Goal: Transaction & Acquisition: Purchase product/service

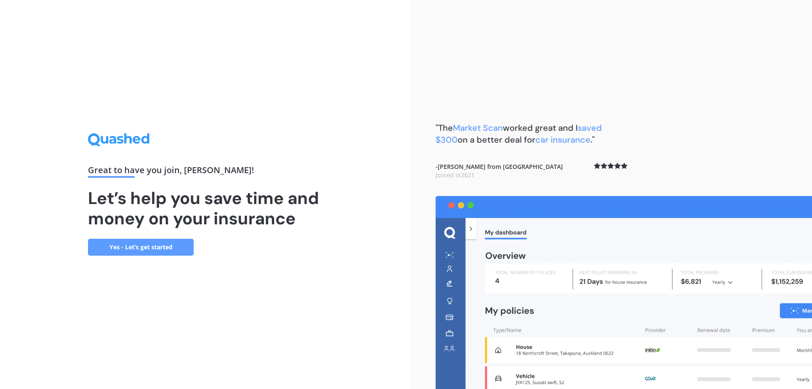
click at [170, 244] on link "Yes - Let’s get started" at bounding box center [141, 247] width 106 height 17
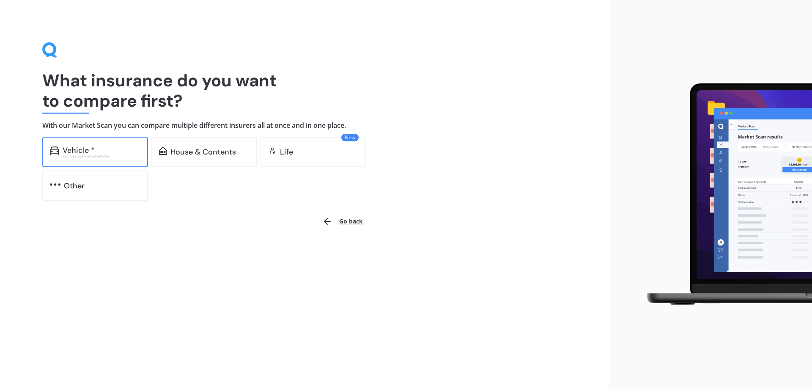
click at [92, 147] on div "Vehicle *" at bounding box center [79, 150] width 32 height 8
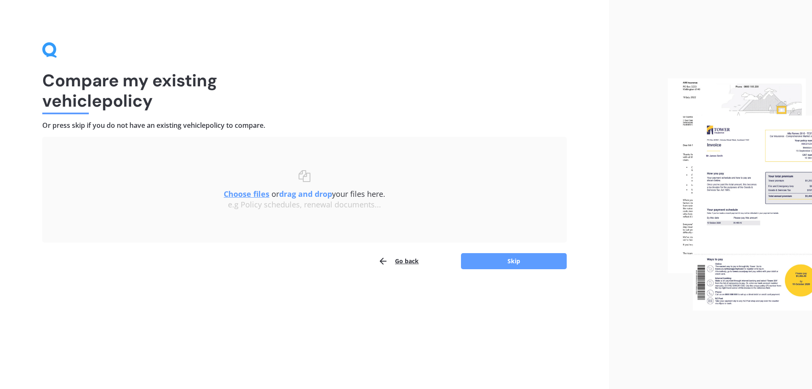
click at [396, 261] on button "Go back" at bounding box center [398, 261] width 41 height 17
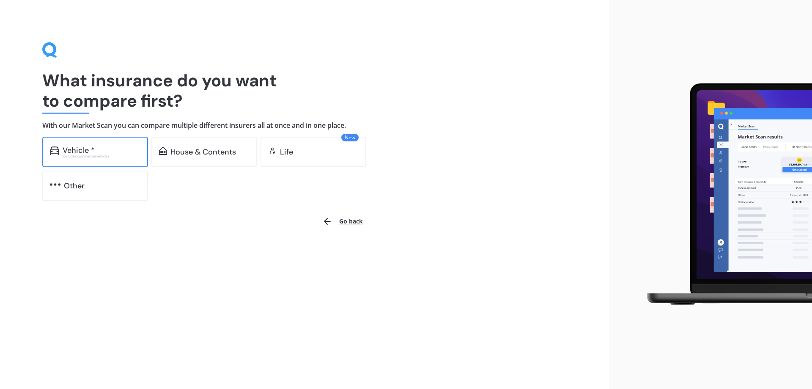
click at [84, 158] on div "Vehicle * Excludes commercial vehicles" at bounding box center [95, 152] width 106 height 30
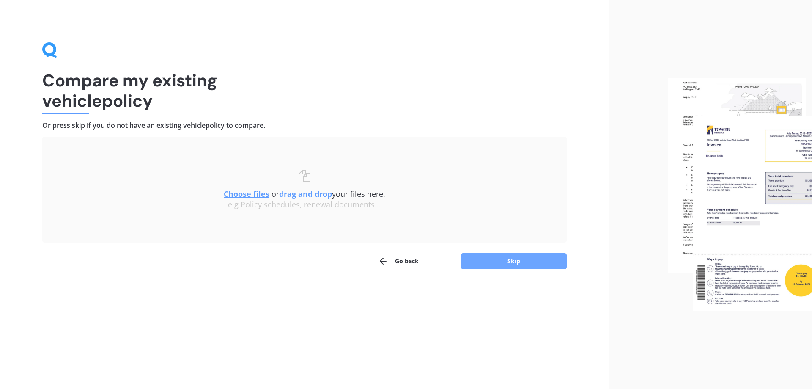
click at [496, 265] on button "Skip" at bounding box center [514, 261] width 106 height 16
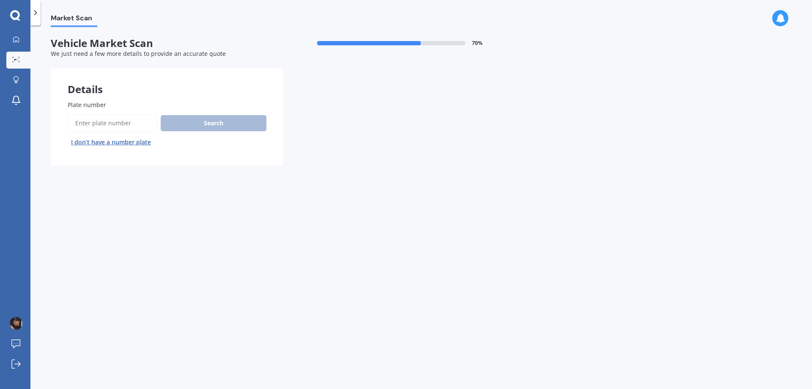
click at [104, 121] on input "Plate number" at bounding box center [113, 123] width 90 height 18
type input "jjk283"
click at [0, 0] on button "Next" at bounding box center [0, 0] width 0 height 0
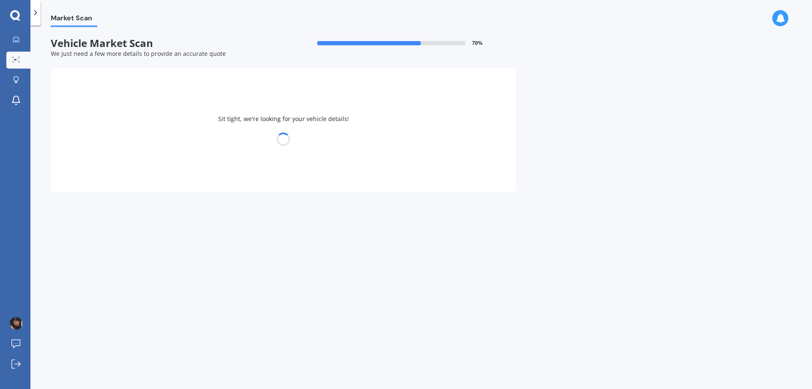
select select "TOYOTA"
select select "VITZ"
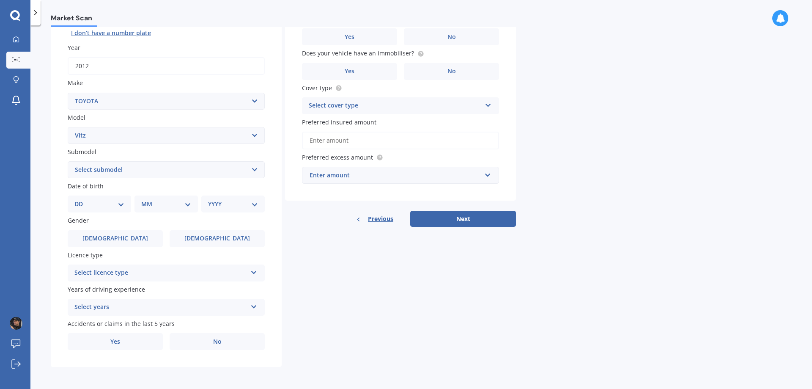
scroll to position [67, 0]
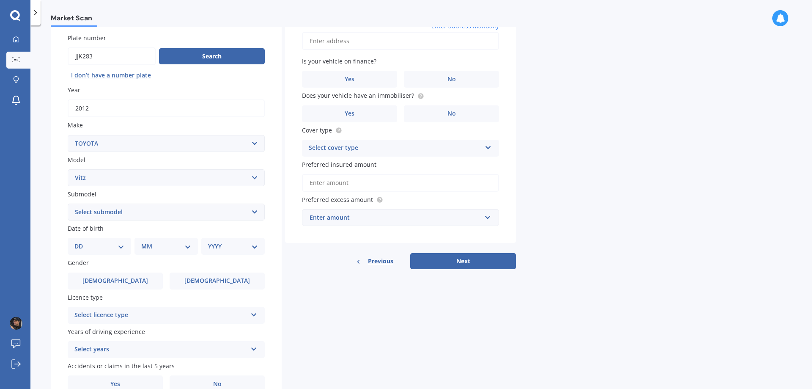
click at [127, 213] on select "Select submodel (All) Hybrid RS RS Turbo" at bounding box center [166, 211] width 197 height 17
select select "(ALL)"
click at [68, 203] on select "Select submodel (All) Hybrid RS RS Turbo" at bounding box center [166, 211] width 197 height 17
click at [122, 240] on div "DD 01 02 03 04 05 06 07 08 09 10 11 12 13 14 15 16 17 18 19 20 21 22 23 24 25 2…" at bounding box center [99, 246] width 63 height 17
click at [102, 249] on select "DD 01 02 03 04 05 06 07 08 09 10 11 12 13 14 15 16 17 18 19 20 21 22 23 24 25 2…" at bounding box center [99, 246] width 50 height 9
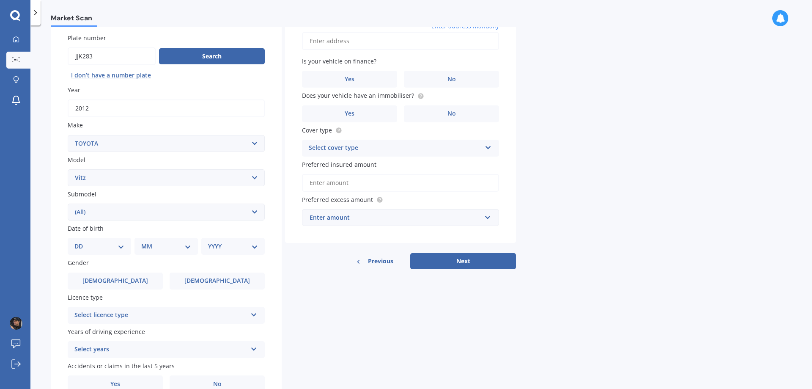
select select "14"
click at [81, 242] on select "DD 01 02 03 04 05 06 07 08 09 10 11 12 13 14 15 16 17 18 19 20 21 22 23 24 25 2…" at bounding box center [99, 246] width 50 height 9
click at [148, 245] on div "MM 01 02 03 04 05 06 07 08 09 10 11 12" at bounding box center [168, 246] width 60 height 17
click at [163, 244] on select "MM 01 02 03 04 05 06 07 08 09 10 11 12" at bounding box center [168, 246] width 47 height 9
select select "01"
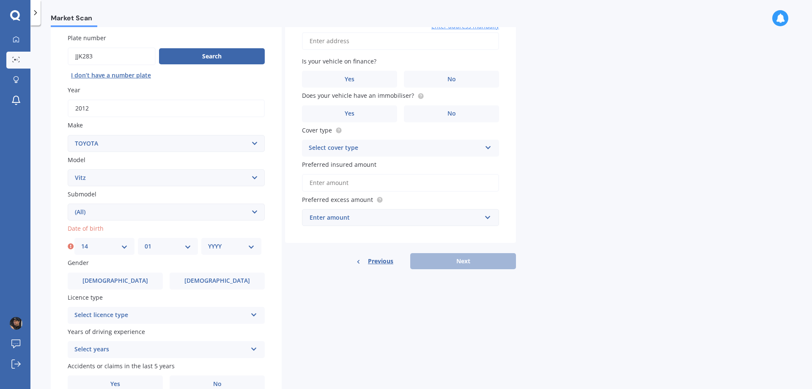
click at [145, 242] on select "MM 01 02 03 04 05 06 07 08 09 10 11 12" at bounding box center [168, 246] width 47 height 9
click at [227, 240] on div "YYYY 2025 2024 2023 2022 2021 2020 2019 2018 2017 2016 2015 2014 2013 2012 2011…" at bounding box center [231, 246] width 60 height 17
click at [228, 246] on select "YYYY 2025 2024 2023 2022 2021 2020 2019 2018 2017 2016 2015 2014 2013 2012 2011…" at bounding box center [231, 246] width 47 height 9
select select "1996"
click at [208, 242] on select "YYYY 2025 2024 2023 2022 2021 2020 2019 2018 2017 2016 2015 2014 2013 2012 2011…" at bounding box center [231, 246] width 47 height 9
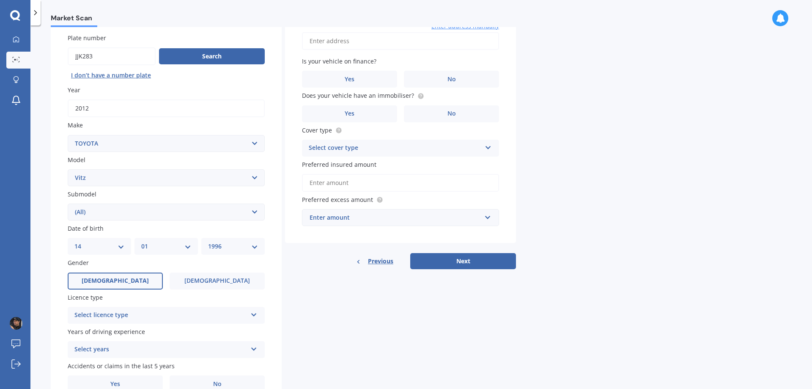
click at [130, 278] on label "[DEMOGRAPHIC_DATA]" at bounding box center [115, 280] width 95 height 17
click at [0, 0] on input "[DEMOGRAPHIC_DATA]" at bounding box center [0, 0] width 0 height 0
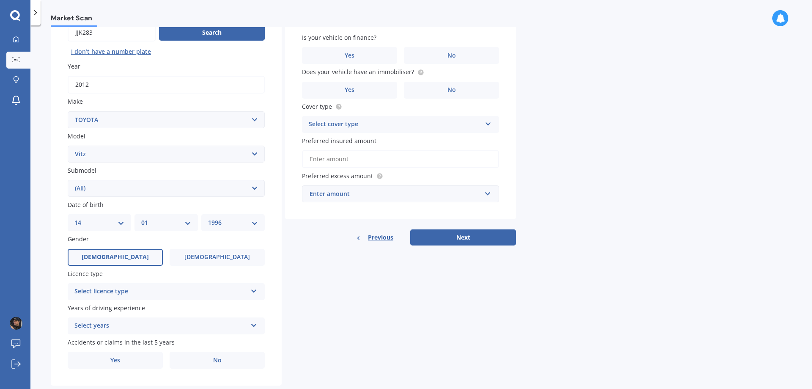
scroll to position [109, 0]
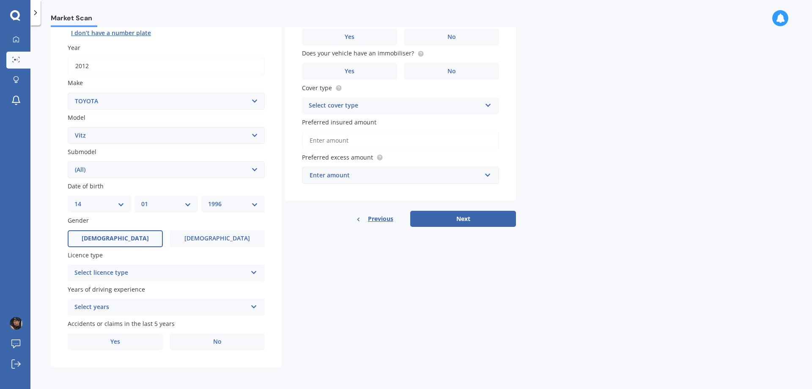
click at [124, 272] on div "Select licence type" at bounding box center [160, 273] width 173 height 10
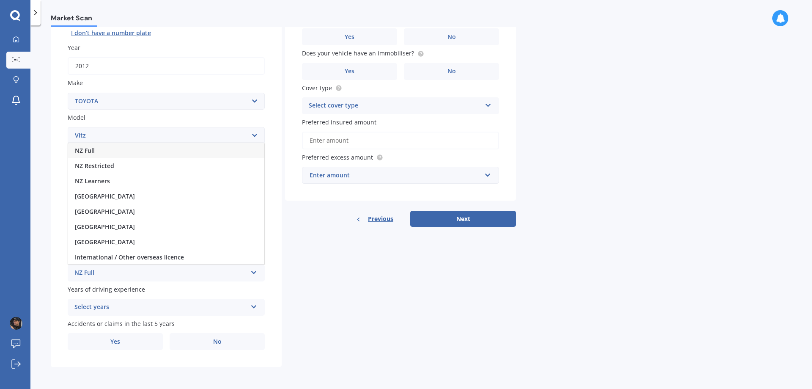
click at [124, 151] on div "NZ Full" at bounding box center [166, 150] width 196 height 15
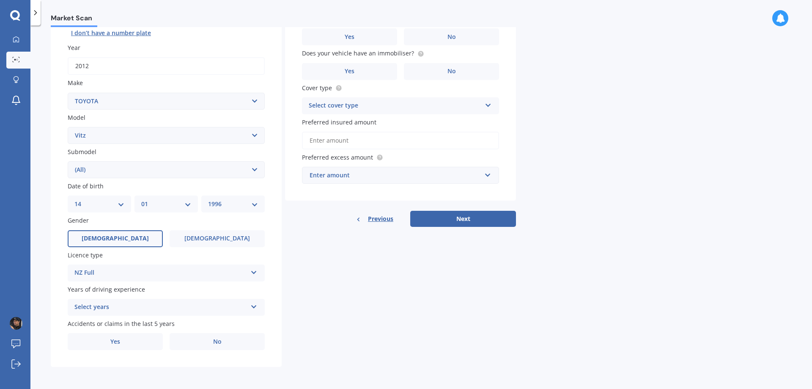
click at [112, 306] on div "Select years" at bounding box center [160, 307] width 173 height 10
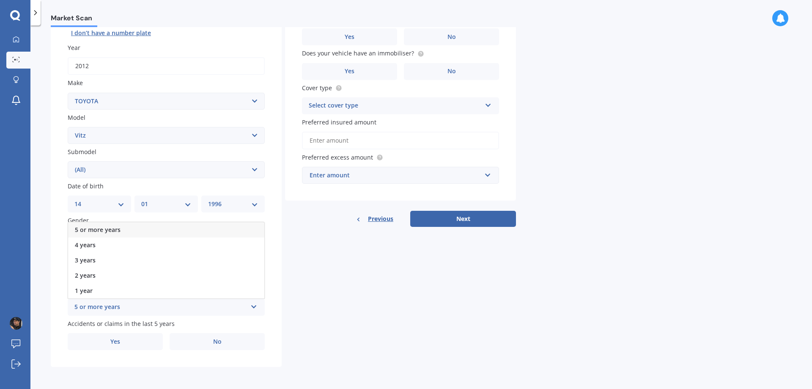
click at [110, 227] on span "5 or more years" at bounding box center [98, 229] width 46 height 8
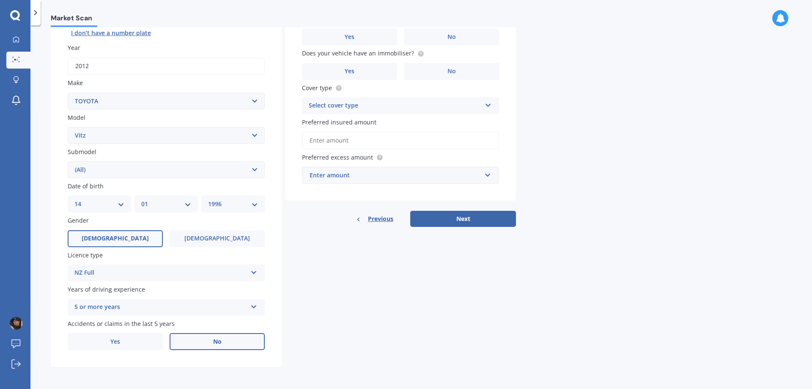
click at [202, 341] on label "No" at bounding box center [217, 341] width 95 height 17
click at [0, 0] on input "No" at bounding box center [0, 0] width 0 height 0
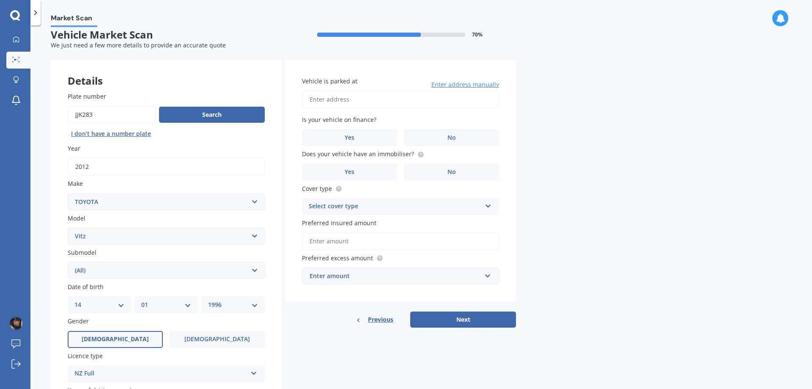
scroll to position [0, 0]
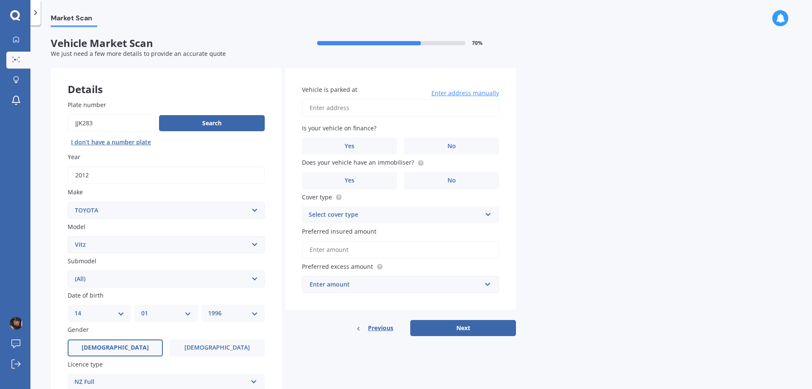
click at [350, 108] on input "Vehicle is parked at" at bounding box center [400, 108] width 197 height 18
type input "[STREET_ADDRESS]"
click at [428, 148] on label "No" at bounding box center [451, 145] width 95 height 17
click at [0, 0] on input "No" at bounding box center [0, 0] width 0 height 0
click at [369, 175] on label "Yes" at bounding box center [349, 180] width 95 height 17
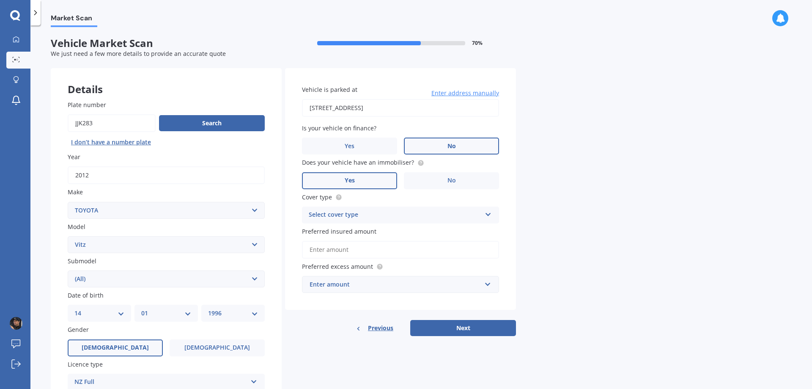
click at [0, 0] on input "Yes" at bounding box center [0, 0] width 0 height 0
click at [395, 211] on div "Select cover type" at bounding box center [395, 215] width 173 height 10
click at [375, 256] on div "Third Party" at bounding box center [400, 261] width 196 height 15
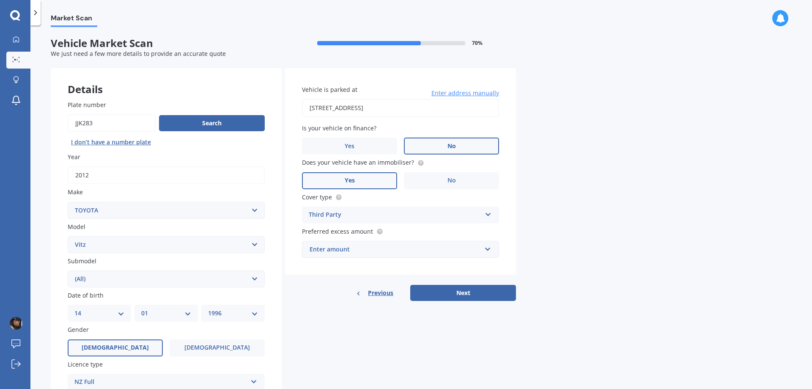
click at [378, 250] on div "Enter amount" at bounding box center [396, 249] width 172 height 9
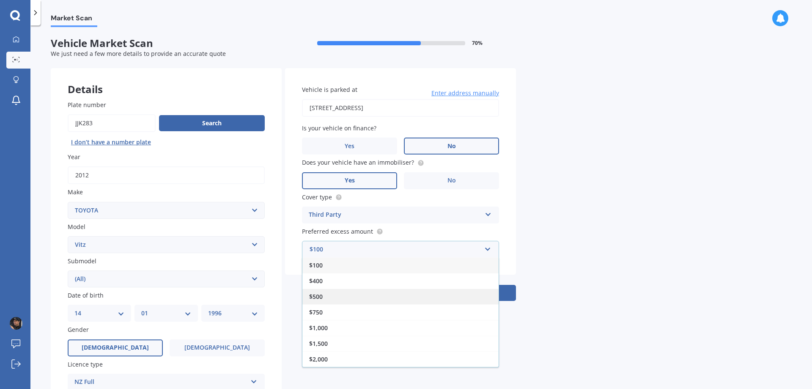
click at [371, 292] on div "$500" at bounding box center [400, 297] width 196 height 16
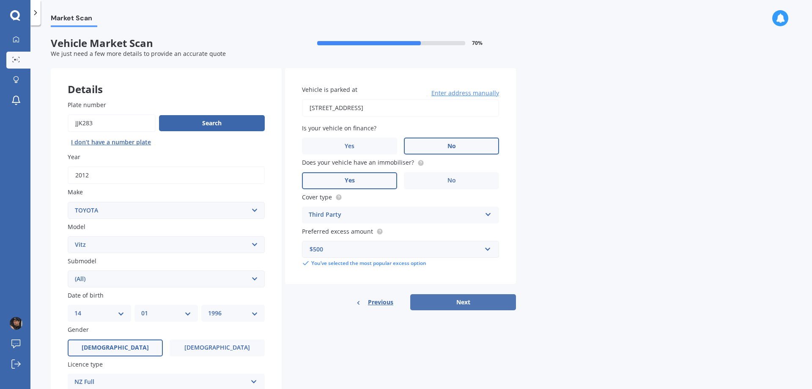
click at [455, 300] on button "Next" at bounding box center [463, 302] width 106 height 16
select select "14"
select select "01"
select select "1996"
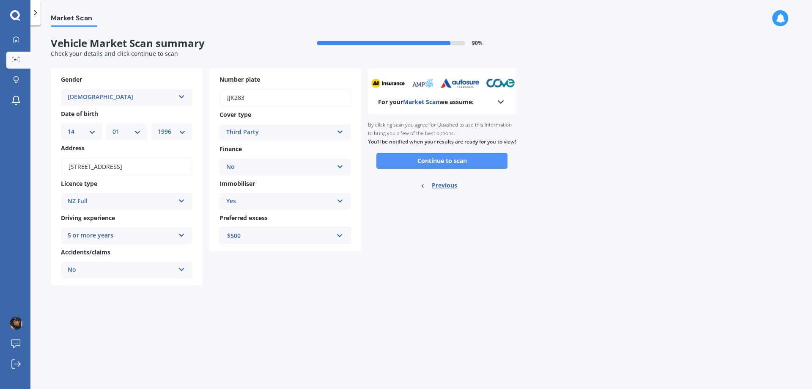
click at [429, 169] on button "Continue to scan" at bounding box center [442, 161] width 131 height 16
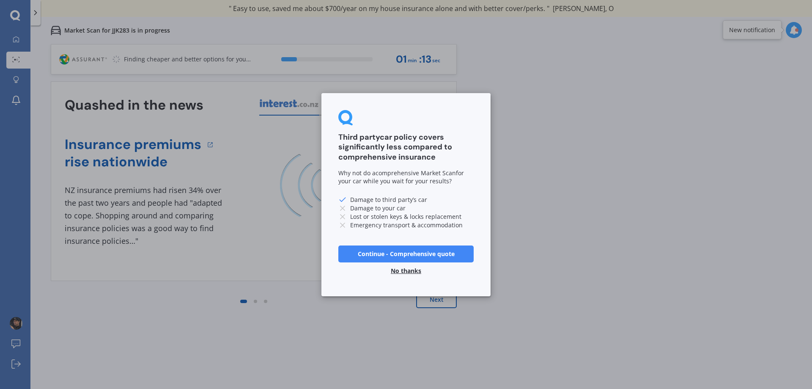
click at [397, 270] on button "No thanks" at bounding box center [406, 270] width 41 height 17
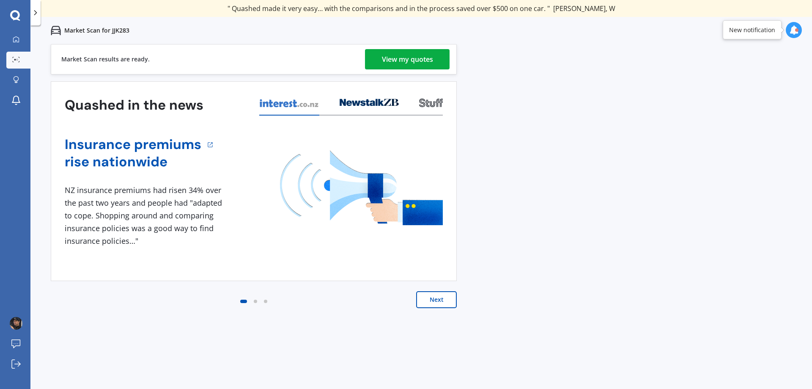
click at [400, 63] on div "View my quotes" at bounding box center [407, 59] width 51 height 20
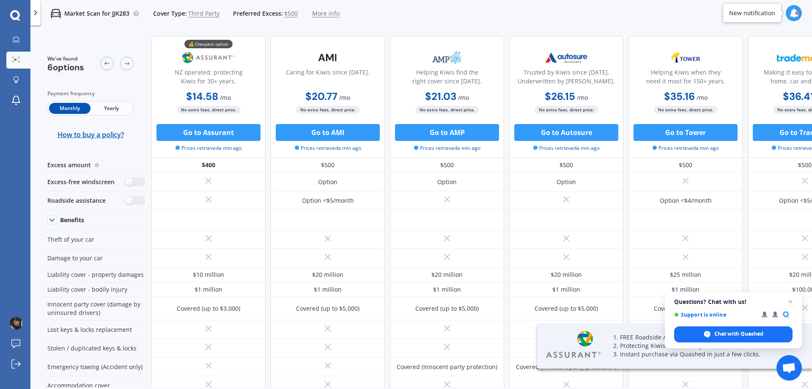
drag, startPoint x: 249, startPoint y: 76, endPoint x: 176, endPoint y: 64, distance: 73.7
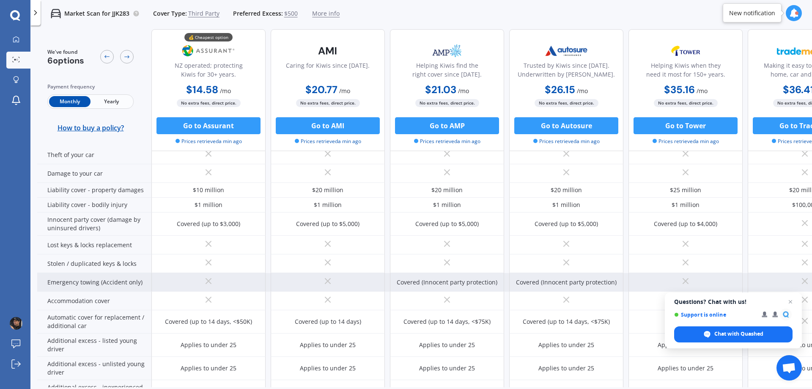
scroll to position [42, 0]
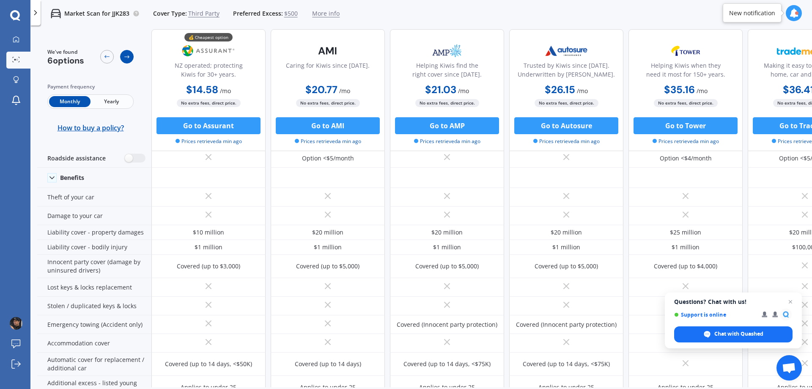
click at [126, 52] on div at bounding box center [127, 57] width 14 height 14
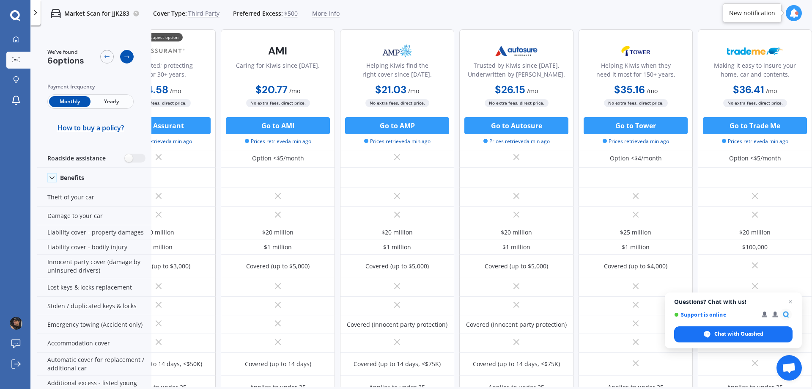
scroll to position [42, 54]
click at [126, 52] on div at bounding box center [127, 57] width 14 height 14
click at [125, 54] on icon at bounding box center [127, 56] width 7 height 7
